Goal: Navigation & Orientation: Find specific page/section

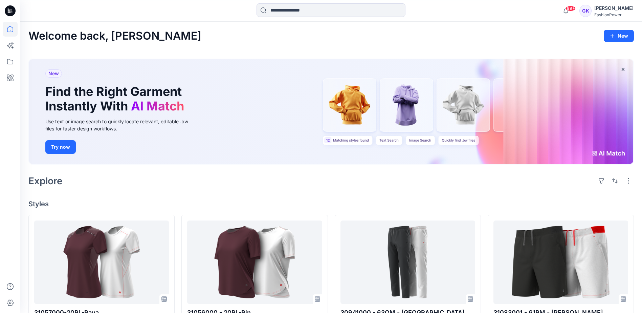
click at [8, 9] on icon at bounding box center [10, 10] width 11 height 11
click at [623, 14] on div "FashionPower" at bounding box center [614, 14] width 39 height 5
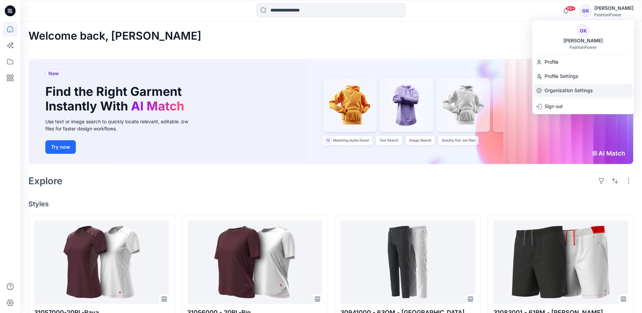
click at [567, 92] on p "Organization Settings" at bounding box center [569, 90] width 48 height 13
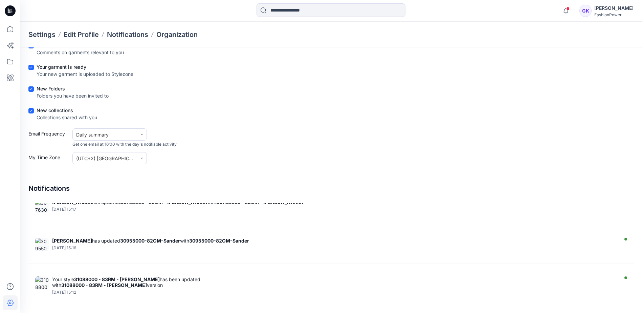
scroll to position [813, 0]
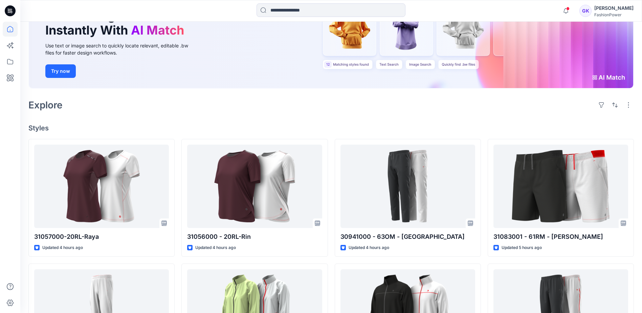
scroll to position [63, 0]
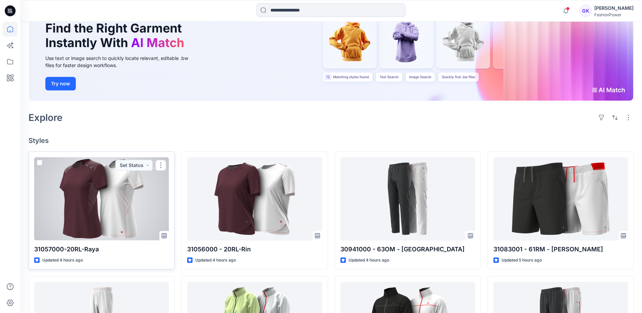
click at [123, 186] on div at bounding box center [101, 198] width 135 height 83
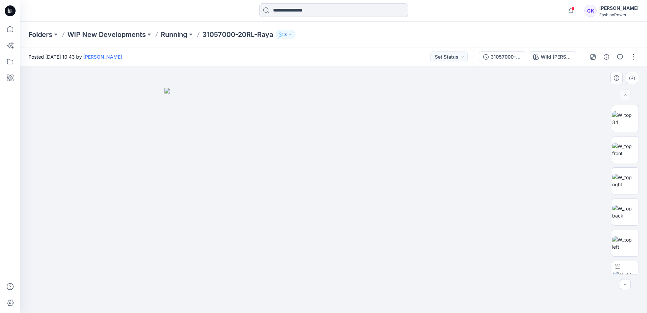
click at [314, 116] on img at bounding box center [334, 200] width 339 height 225
click at [620, 149] on img at bounding box center [625, 150] width 26 height 14
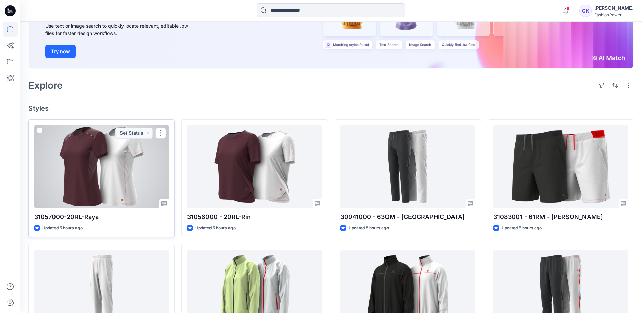
scroll to position [97, 0]
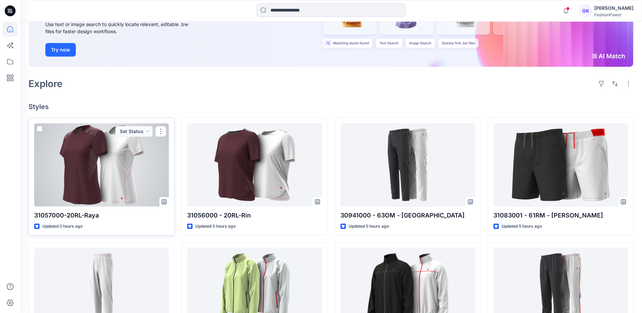
click at [107, 180] on div at bounding box center [101, 164] width 135 height 83
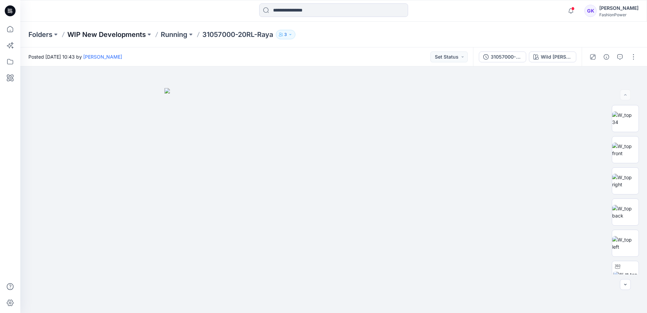
click at [117, 36] on p "WIP New Developments" at bounding box center [106, 34] width 79 height 9
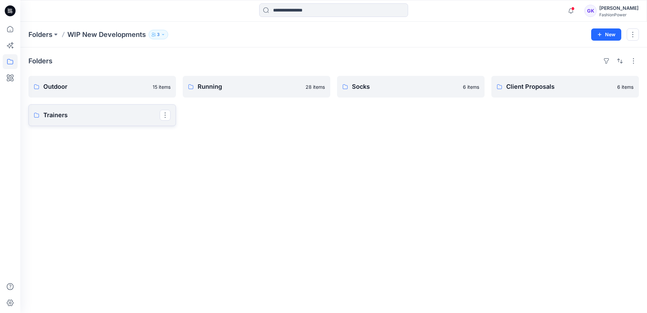
click at [64, 119] on p "Trainers" at bounding box center [101, 114] width 116 height 9
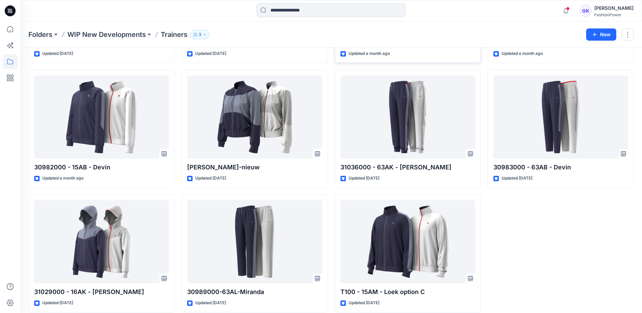
scroll to position [186, 0]
